Goal: Ask a question

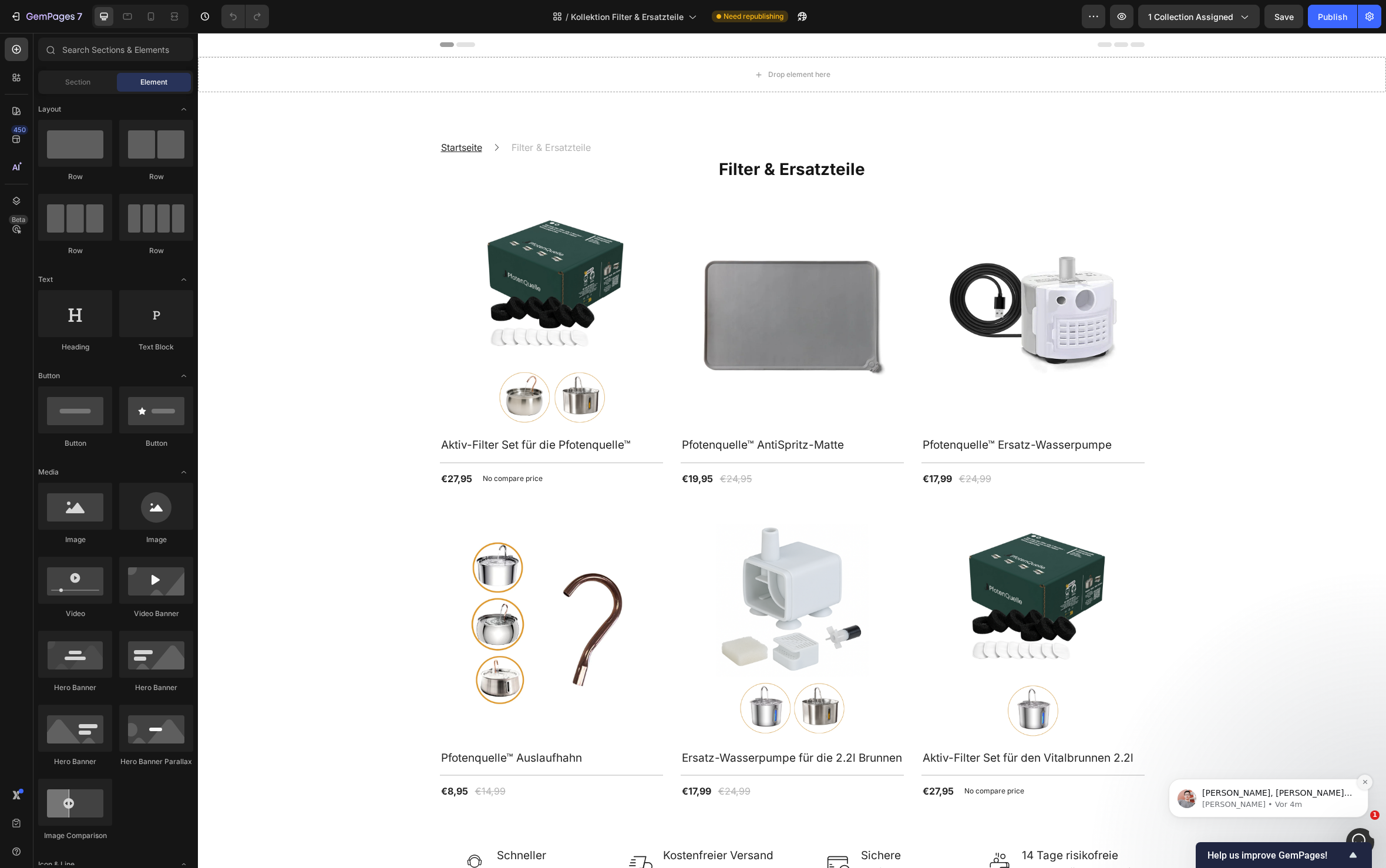
click at [1360, 780] on button "Dismiss notification" at bounding box center [1365, 782] width 15 height 15
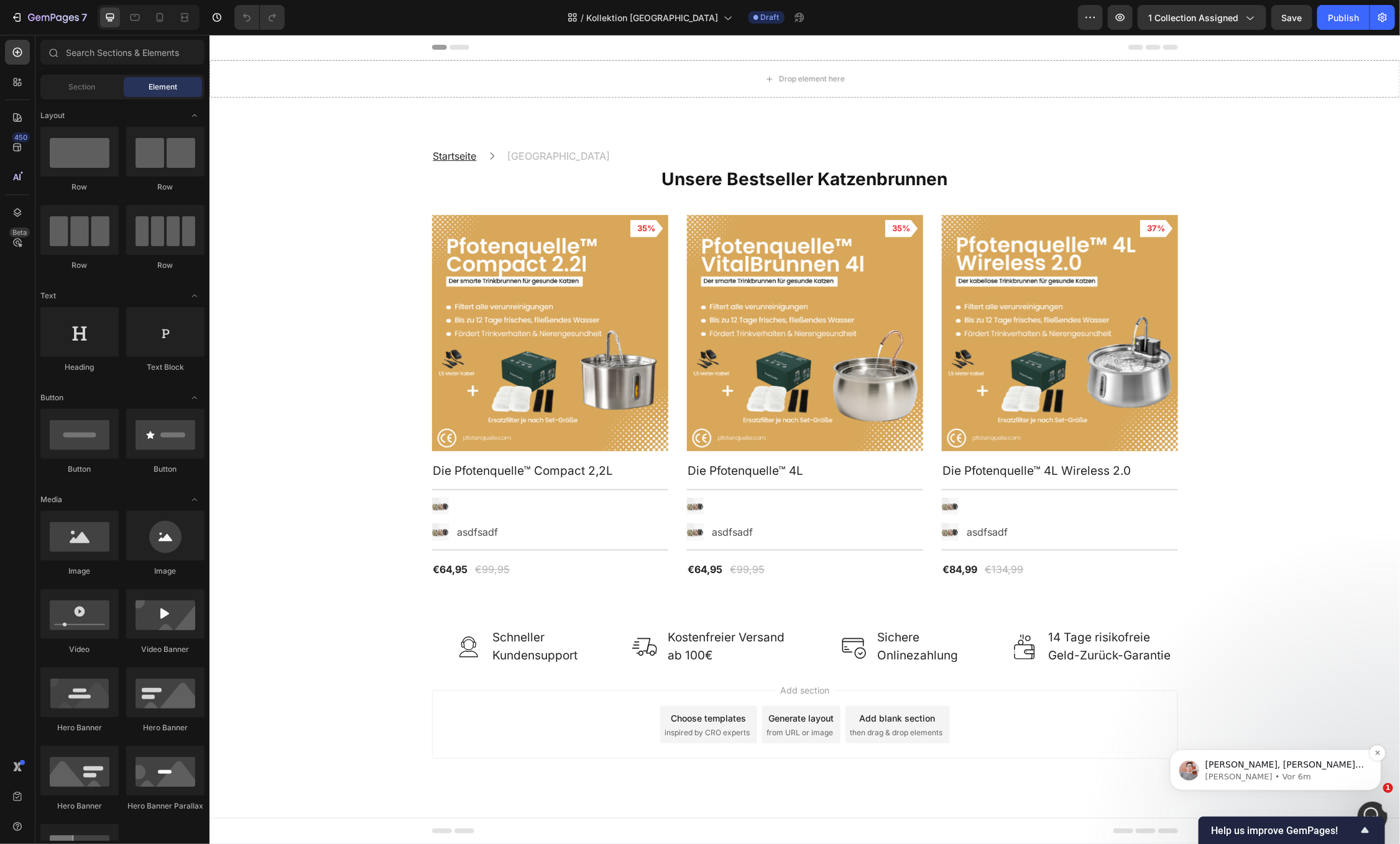
click at [1350, 773] on p "[PERSON_NAME] • Vor 6m" at bounding box center [1284, 776] width 160 height 11
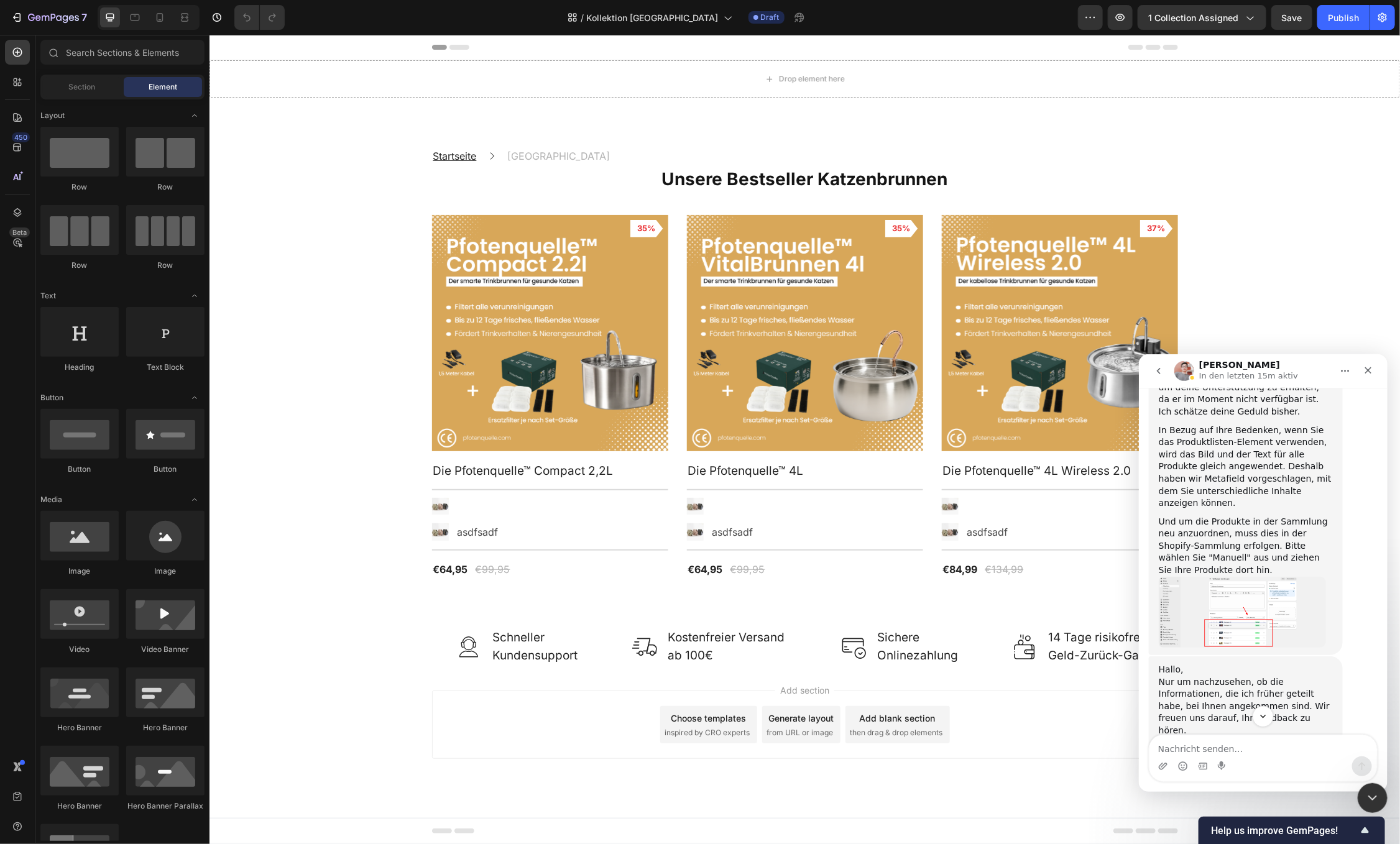
scroll to position [1705, 0]
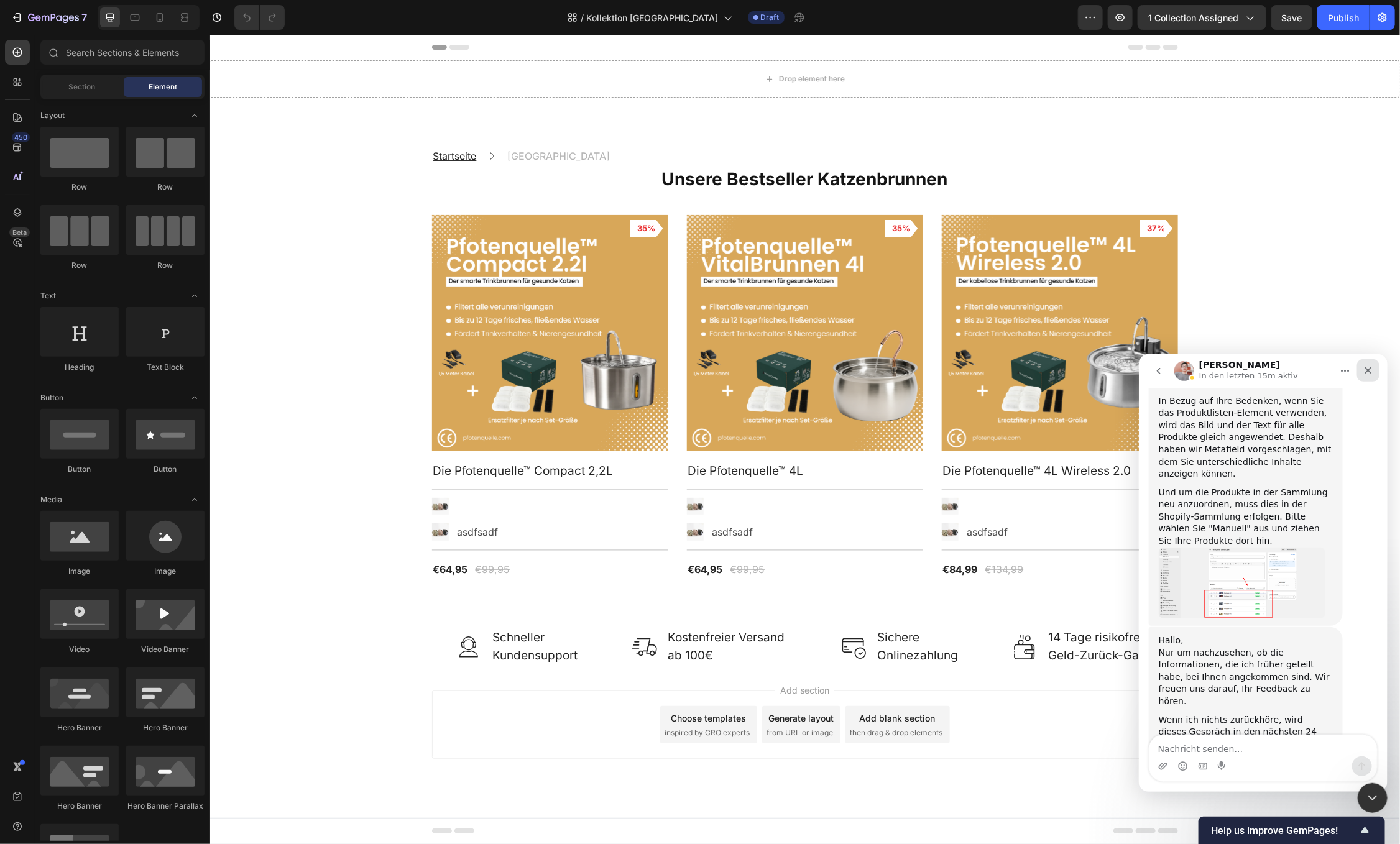
click at [1367, 370] on icon "Schließen" at bounding box center [1368, 370] width 7 height 7
